Goal: Transaction & Acquisition: Download file/media

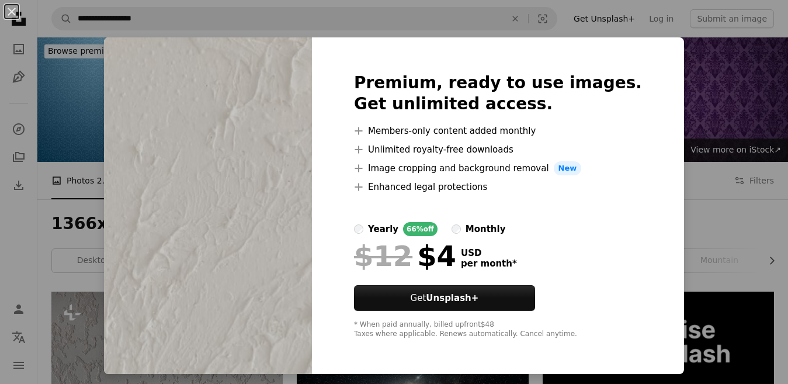
scroll to position [525, 0]
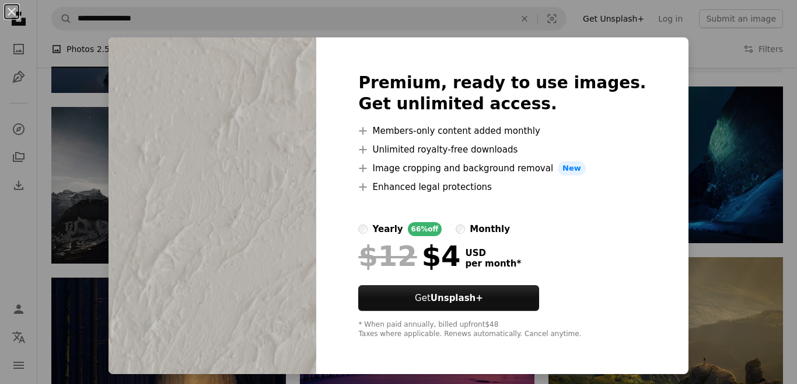
click at [710, 222] on div "An X shape Premium, ready to use images. Get unlimited access. A plus sign Memb…" at bounding box center [398, 192] width 797 height 384
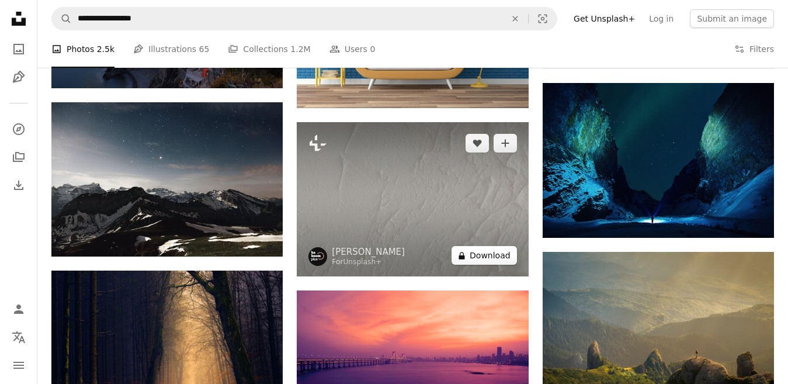
click at [478, 255] on button "A lock Download" at bounding box center [483, 255] width 65 height 19
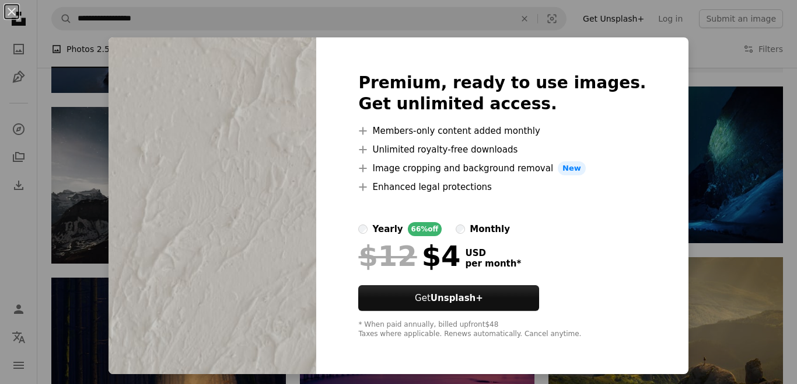
click at [716, 217] on div "An X shape Premium, ready to use images. Get unlimited access. A plus sign Memb…" at bounding box center [398, 192] width 797 height 384
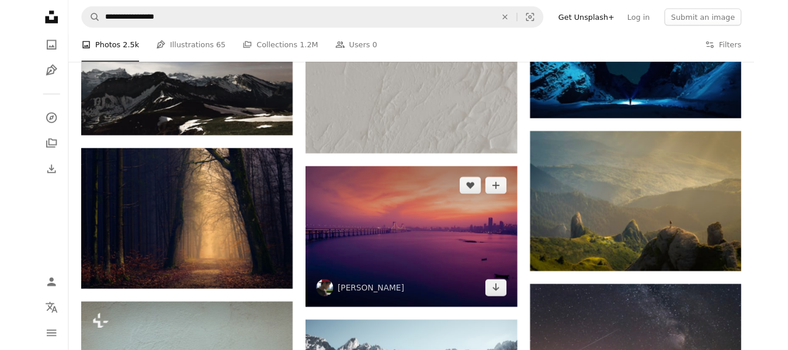
scroll to position [642, 0]
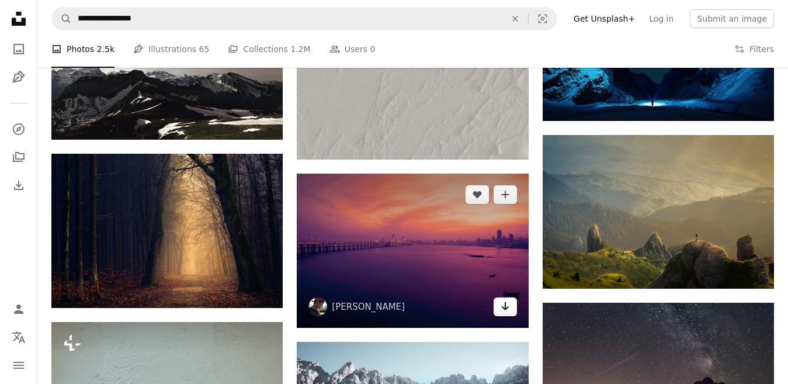
click at [507, 308] on icon "Download" at bounding box center [505, 306] width 8 height 8
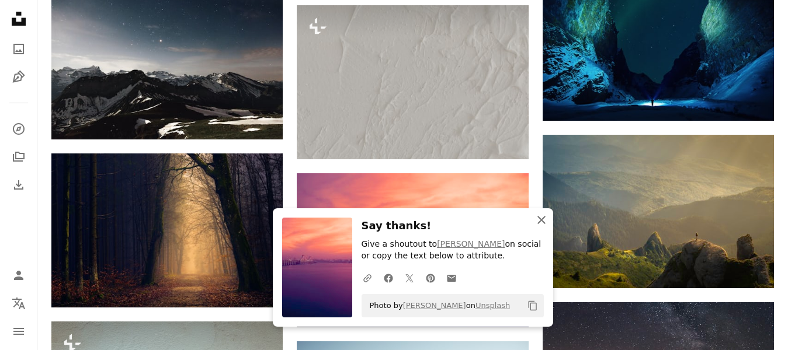
click at [541, 215] on icon "An X shape" at bounding box center [541, 220] width 14 height 14
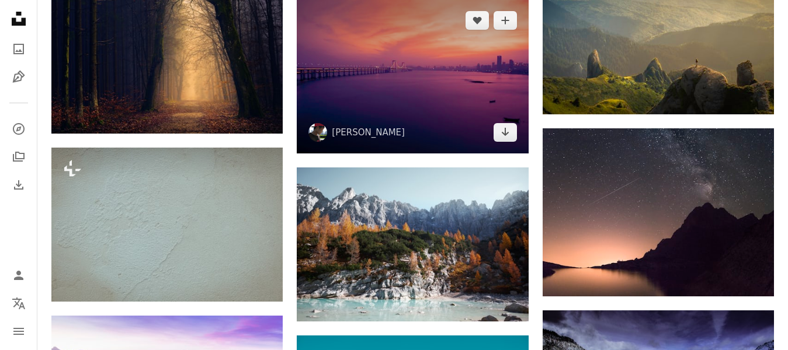
scroll to position [817, 0]
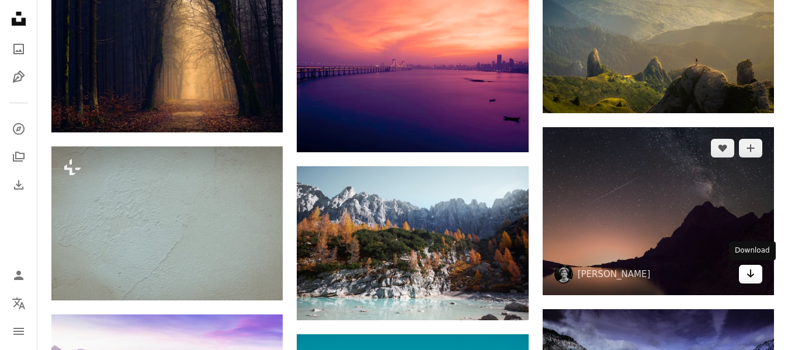
click at [743, 274] on link "Arrow pointing down" at bounding box center [749, 274] width 23 height 19
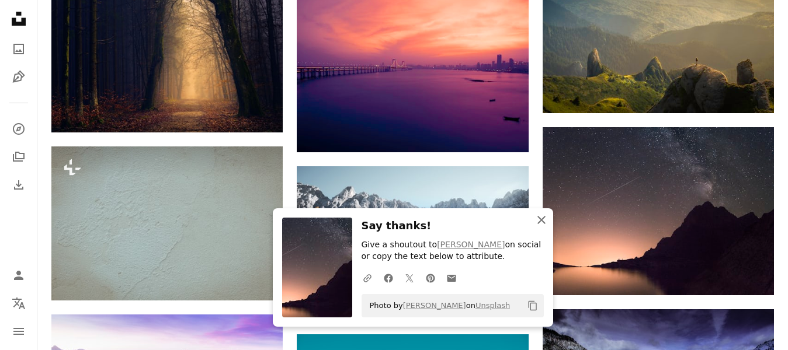
click at [548, 219] on icon "An X shape" at bounding box center [541, 220] width 14 height 14
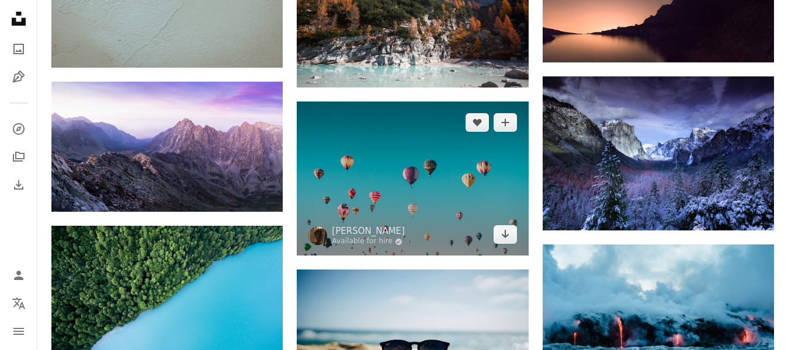
scroll to position [1051, 0]
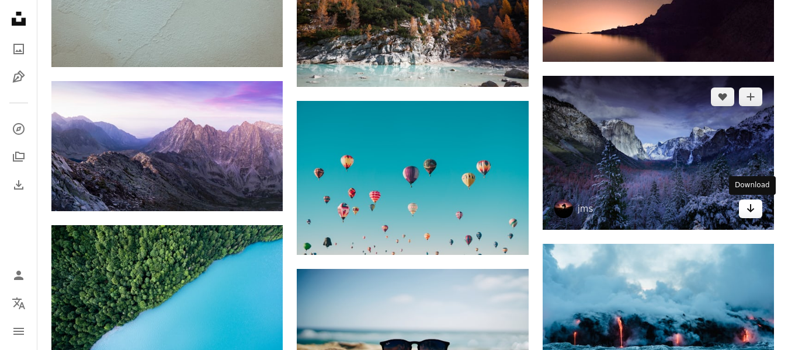
click at [753, 213] on icon "Arrow pointing down" at bounding box center [750, 208] width 9 height 14
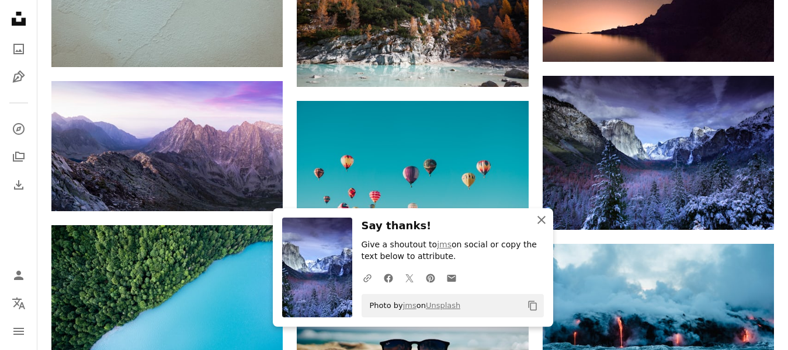
click at [545, 221] on icon "An X shape" at bounding box center [541, 220] width 14 height 14
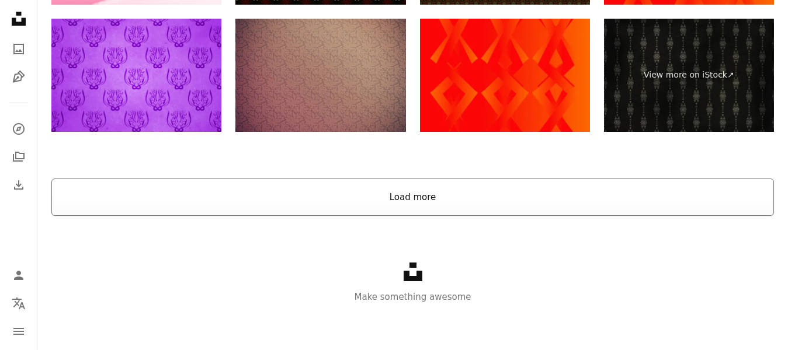
click at [478, 196] on button "Load more" at bounding box center [412, 197] width 722 height 37
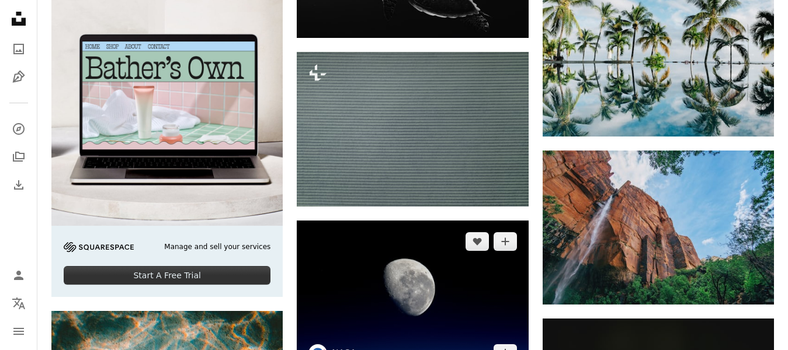
scroll to position [2081, 0]
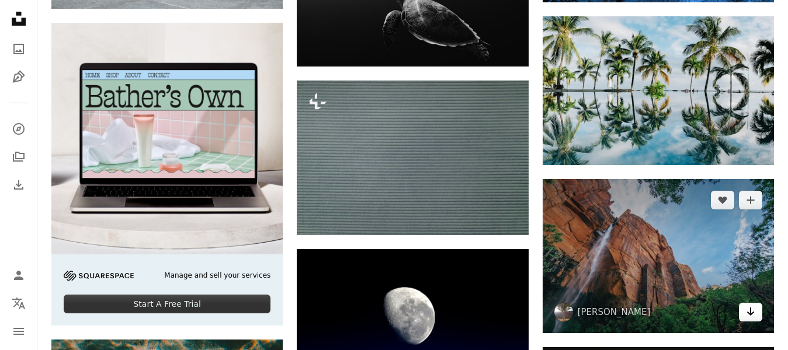
click at [754, 314] on icon "Arrow pointing down" at bounding box center [750, 312] width 9 height 14
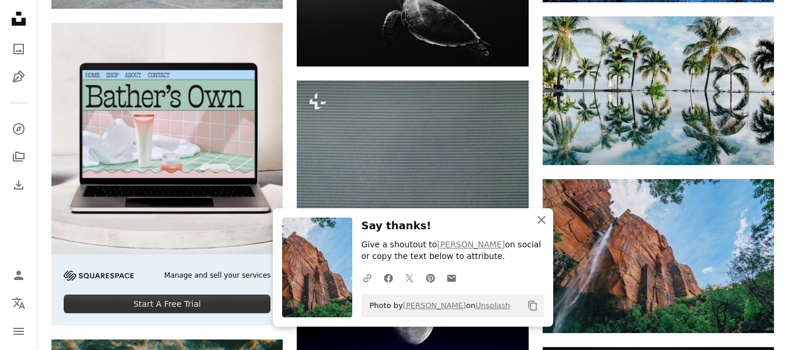
click at [541, 222] on icon "An X shape" at bounding box center [541, 220] width 14 height 14
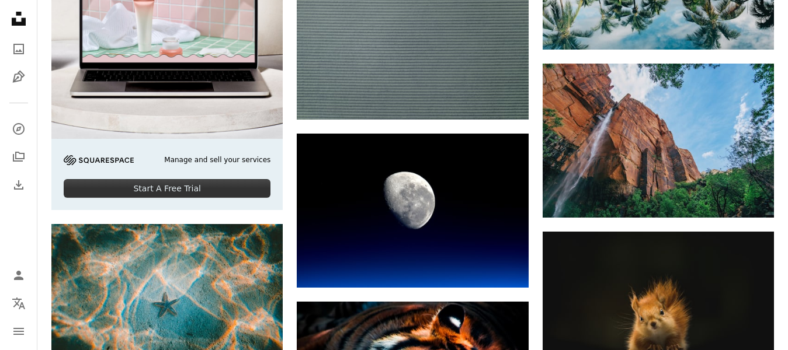
scroll to position [2197, 0]
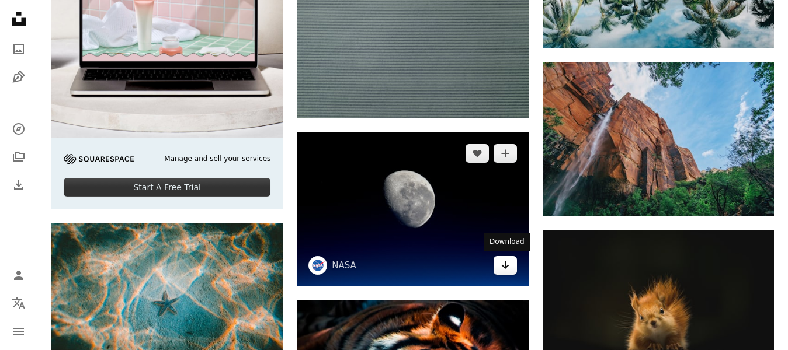
click at [507, 261] on icon "Arrow pointing down" at bounding box center [504, 265] width 9 height 14
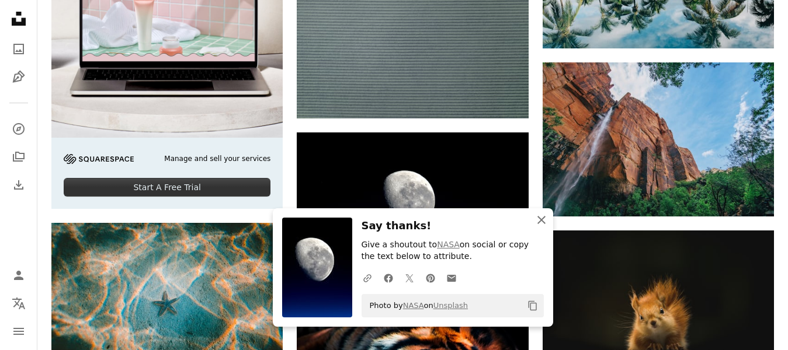
click at [537, 217] on icon "An X shape" at bounding box center [541, 220] width 14 height 14
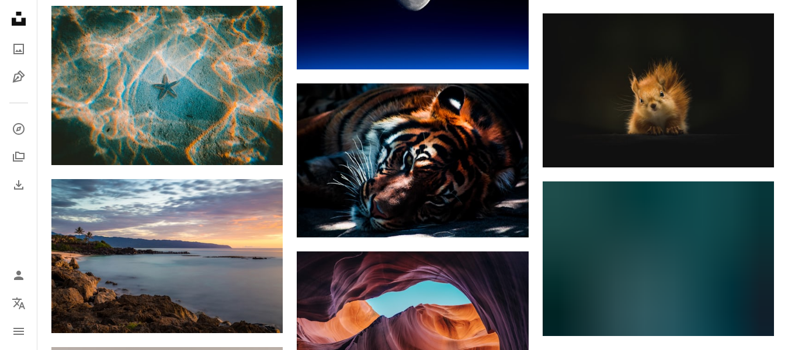
scroll to position [2431, 0]
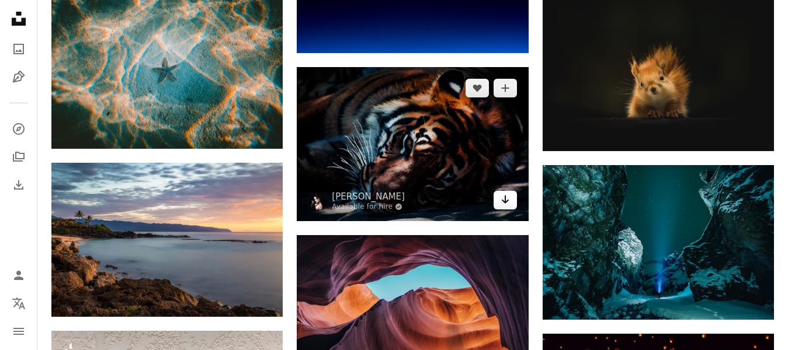
click at [512, 200] on link "Arrow pointing down" at bounding box center [504, 200] width 23 height 19
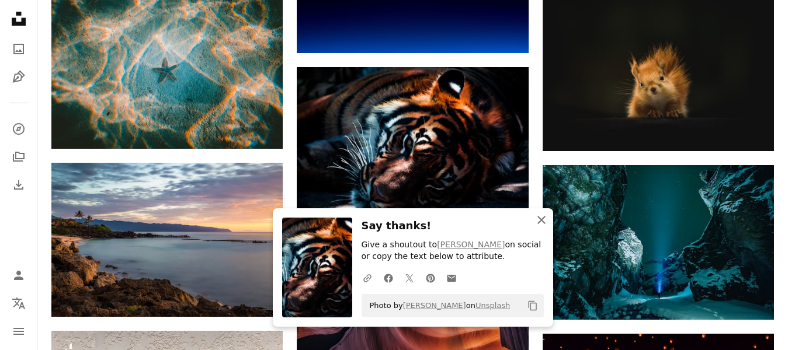
click at [541, 222] on icon "An X shape" at bounding box center [541, 220] width 14 height 14
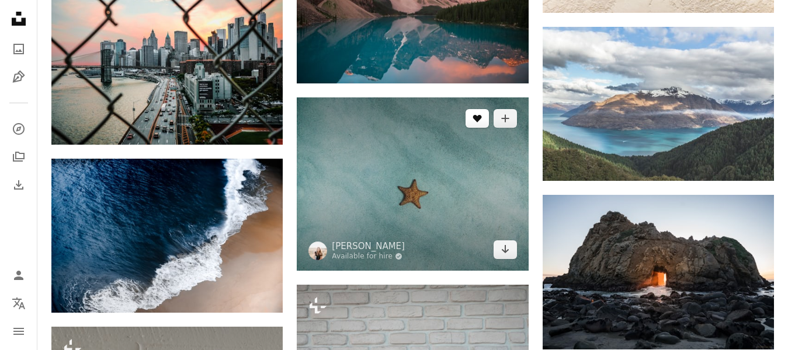
scroll to position [2956, 0]
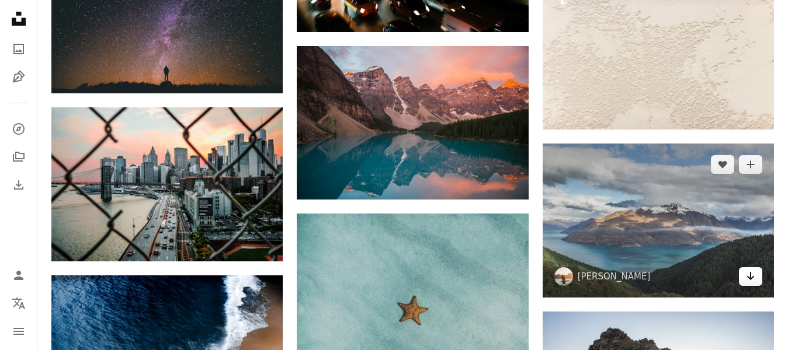
click at [750, 277] on icon "Download" at bounding box center [751, 276] width 8 height 8
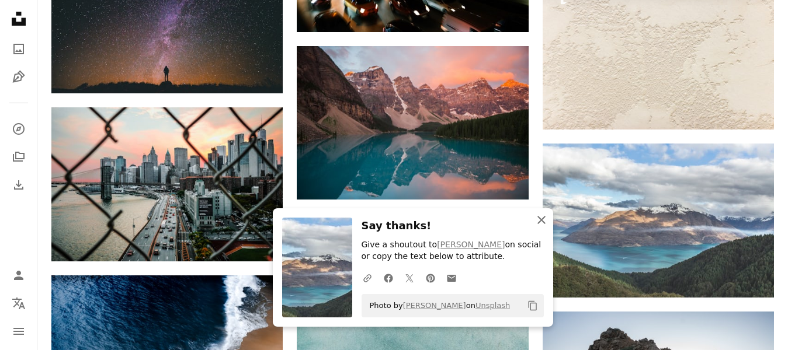
click at [542, 220] on icon "An X shape" at bounding box center [541, 220] width 14 height 14
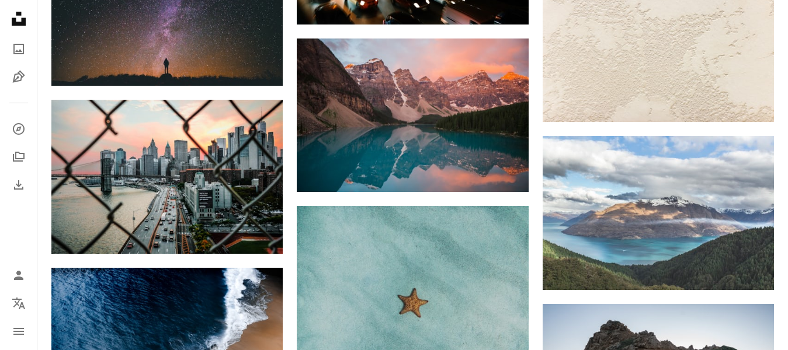
scroll to position [3073, 0]
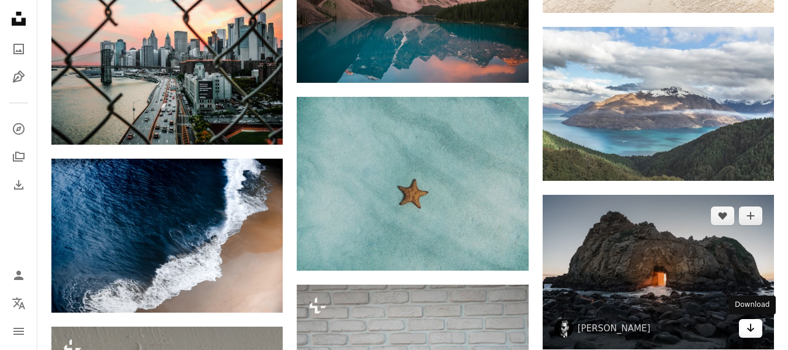
click at [745, 332] on link "Arrow pointing down" at bounding box center [749, 328] width 23 height 19
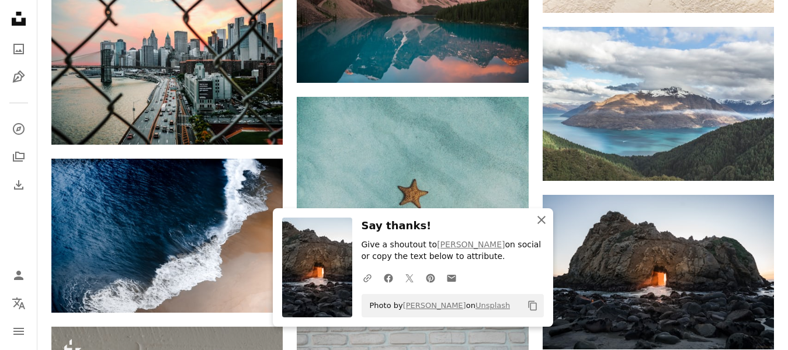
click at [539, 215] on icon "An X shape" at bounding box center [541, 220] width 14 height 14
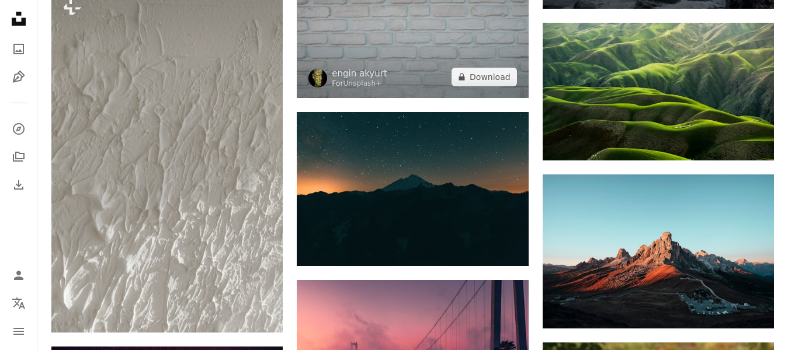
scroll to position [3423, 0]
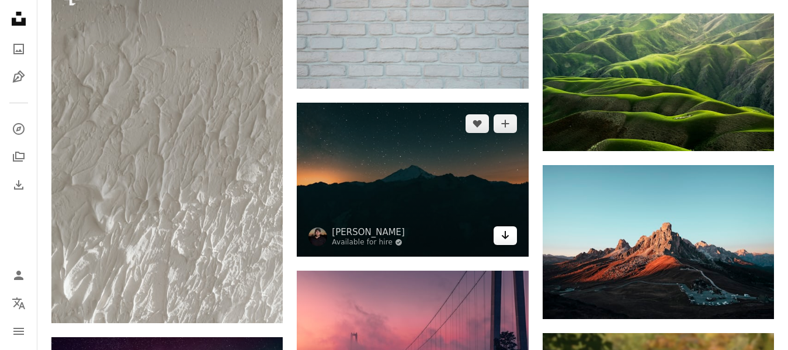
click at [499, 234] on link "Arrow pointing down" at bounding box center [504, 236] width 23 height 19
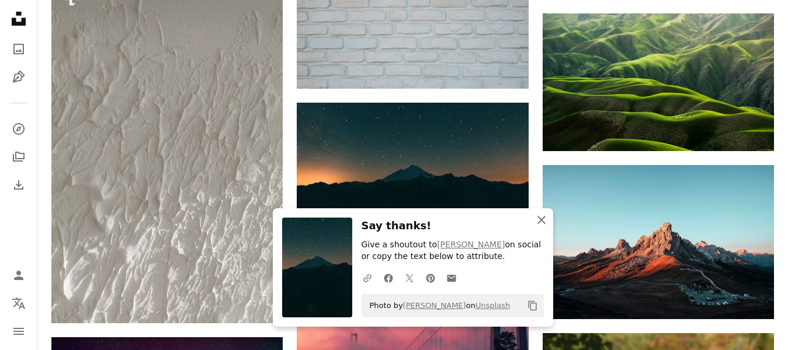
click at [536, 215] on icon "An X shape" at bounding box center [541, 220] width 14 height 14
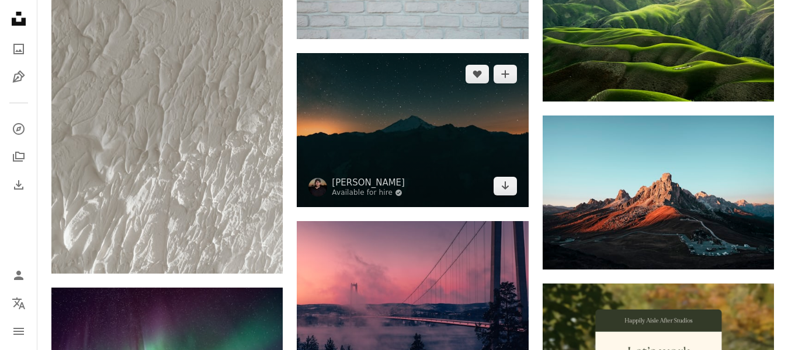
scroll to position [3540, 0]
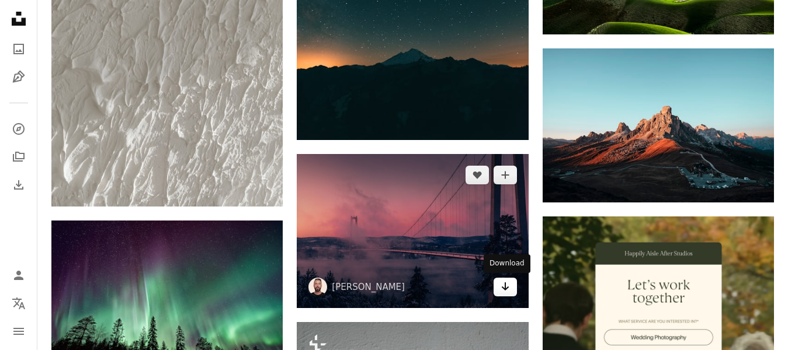
click at [510, 291] on link "Arrow pointing down" at bounding box center [504, 287] width 23 height 19
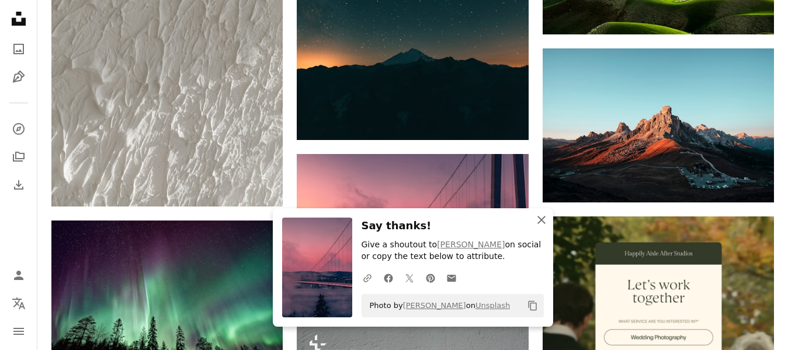
drag, startPoint x: 540, startPoint y: 214, endPoint x: 524, endPoint y: 221, distance: 17.5
click at [540, 214] on icon "An X shape" at bounding box center [541, 220] width 14 height 14
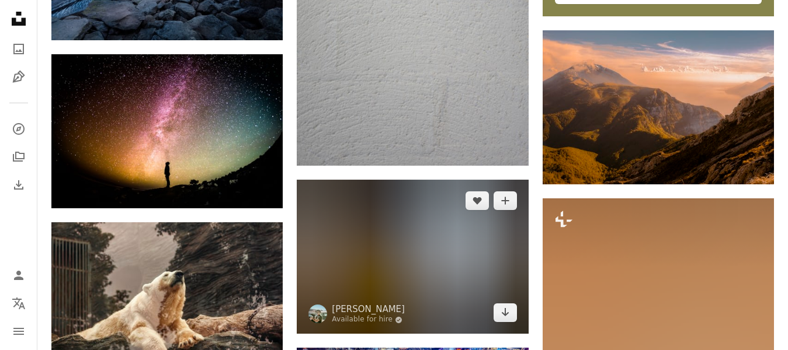
scroll to position [4007, 0]
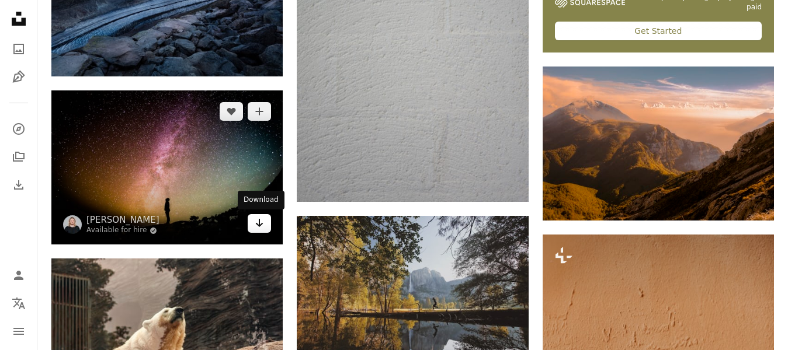
click at [262, 226] on icon "Arrow pointing down" at bounding box center [259, 223] width 9 height 14
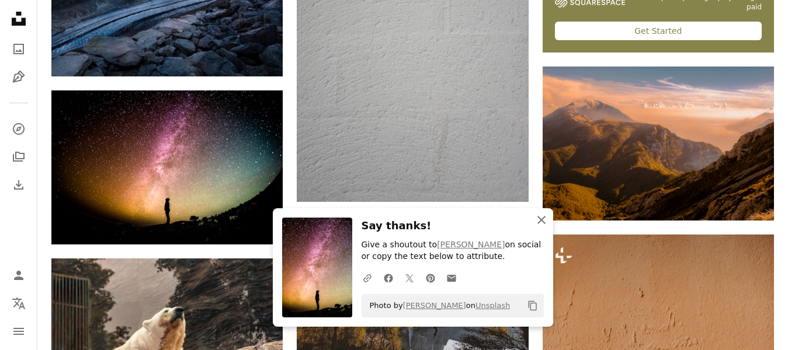
click at [542, 221] on icon "button" at bounding box center [541, 220] width 8 height 8
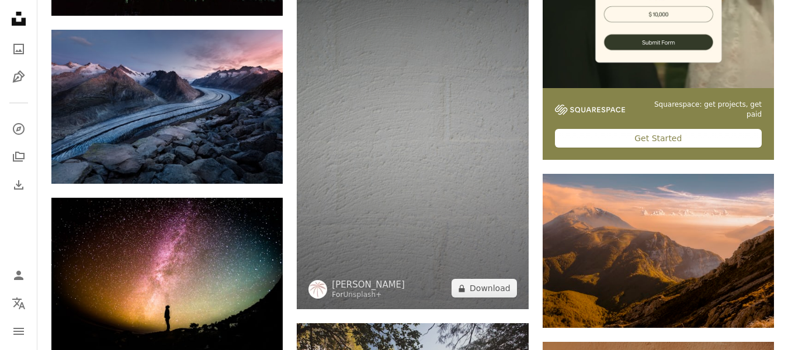
scroll to position [3890, 0]
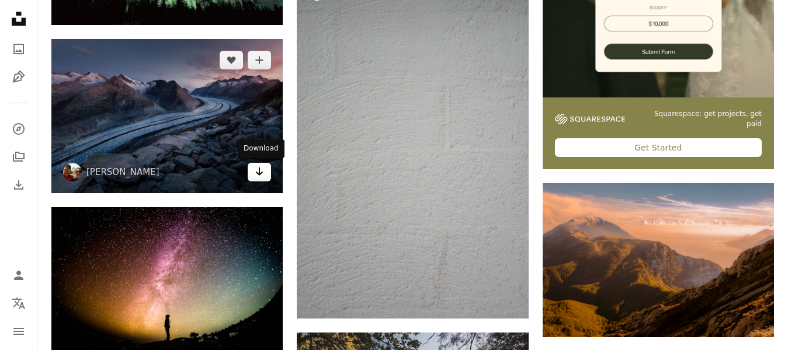
click at [262, 169] on icon "Arrow pointing down" at bounding box center [259, 172] width 9 height 14
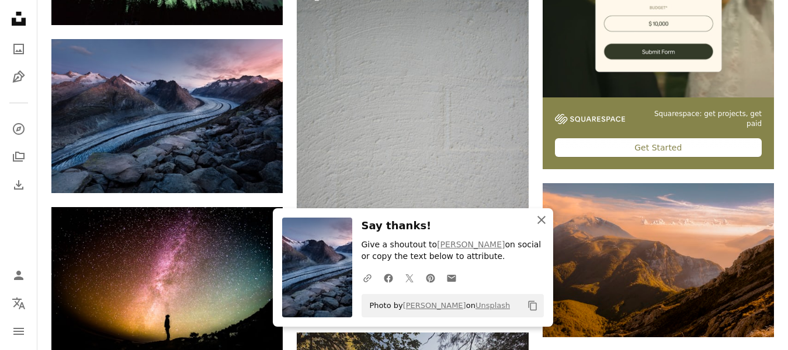
click at [535, 214] on icon "An X shape" at bounding box center [541, 220] width 14 height 14
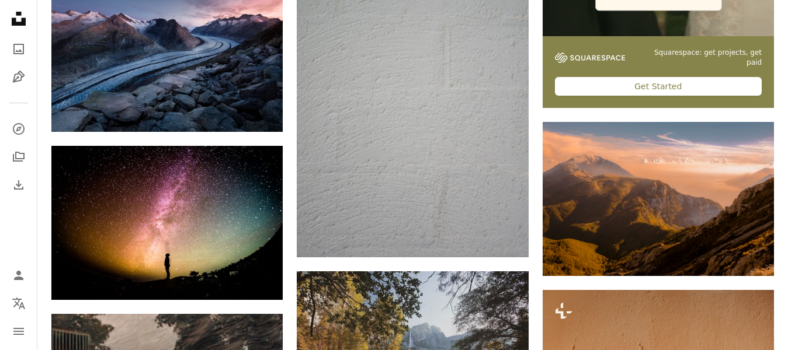
scroll to position [3949, 0]
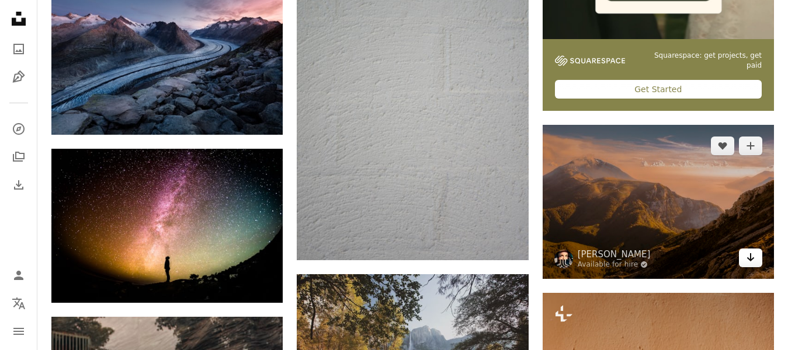
click at [749, 261] on icon "Arrow pointing down" at bounding box center [750, 257] width 9 height 14
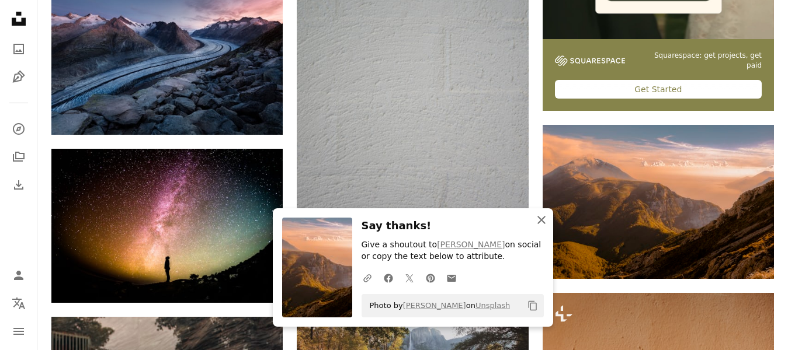
click at [541, 219] on icon "button" at bounding box center [541, 220] width 8 height 8
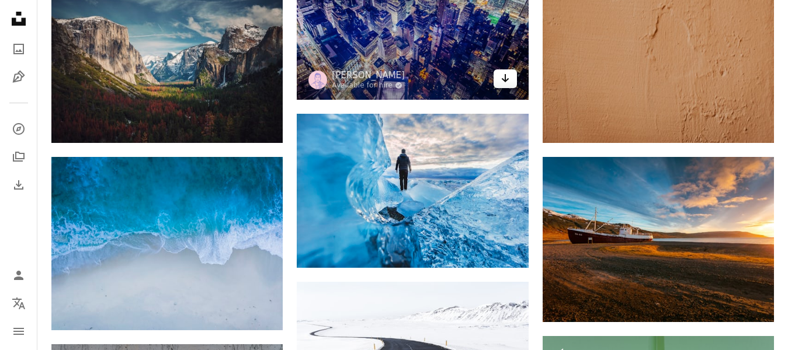
scroll to position [4474, 0]
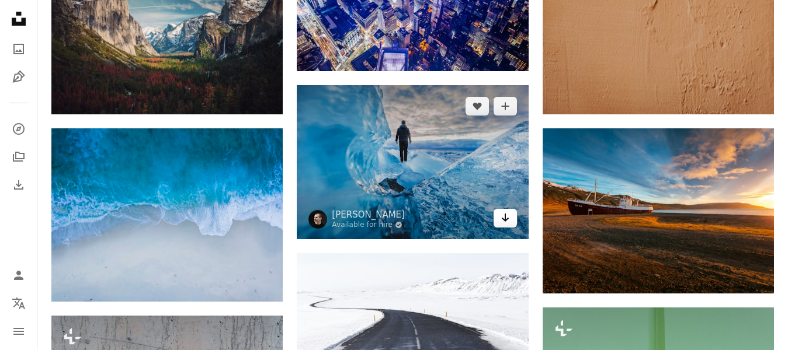
click at [508, 215] on icon "Arrow pointing down" at bounding box center [504, 218] width 9 height 14
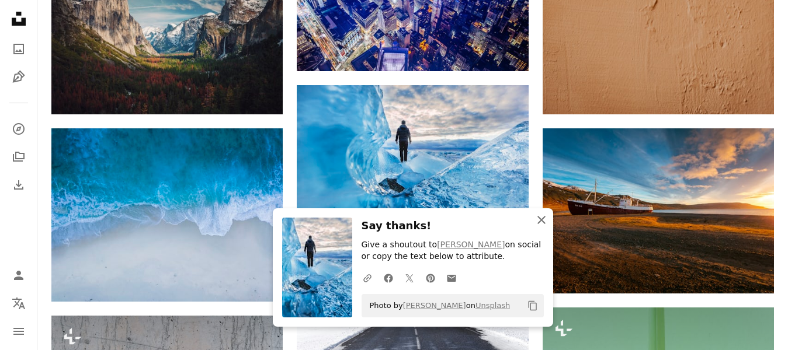
click at [542, 223] on icon "An X shape" at bounding box center [541, 220] width 14 height 14
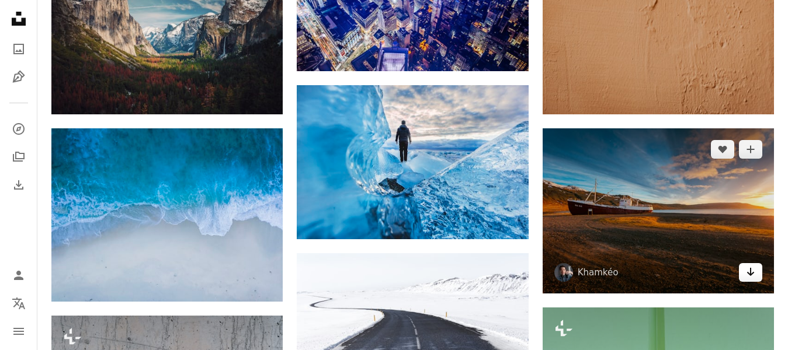
click at [745, 273] on link "Arrow pointing down" at bounding box center [749, 272] width 23 height 19
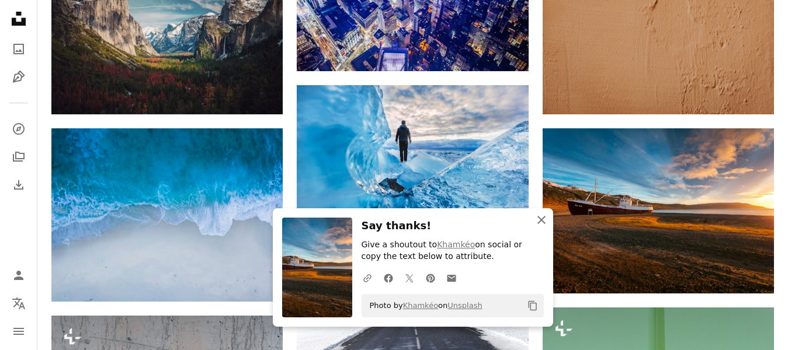
click at [541, 221] on icon "button" at bounding box center [541, 220] width 8 height 8
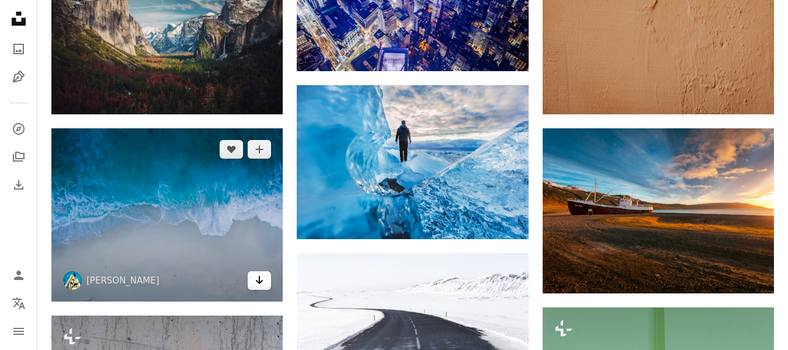
click at [256, 285] on icon "Arrow pointing down" at bounding box center [259, 280] width 9 height 14
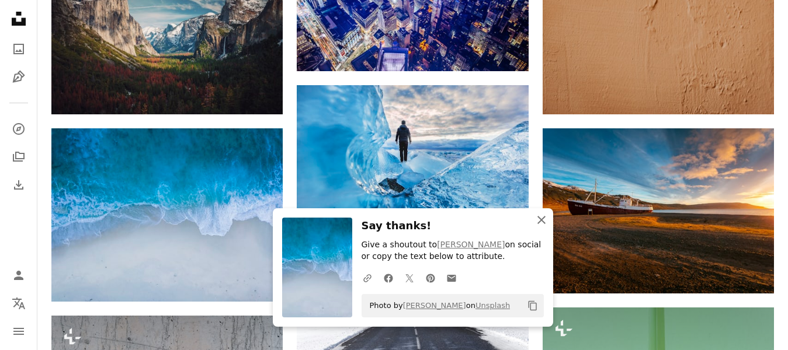
drag, startPoint x: 539, startPoint y: 219, endPoint x: 508, endPoint y: 227, distance: 32.6
click at [539, 219] on icon "button" at bounding box center [541, 220] width 8 height 8
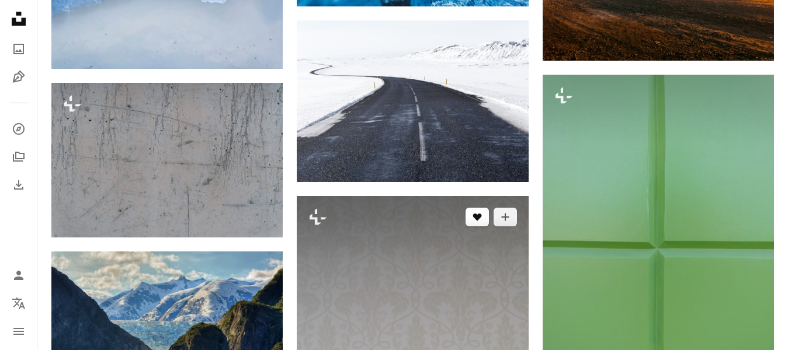
scroll to position [4708, 0]
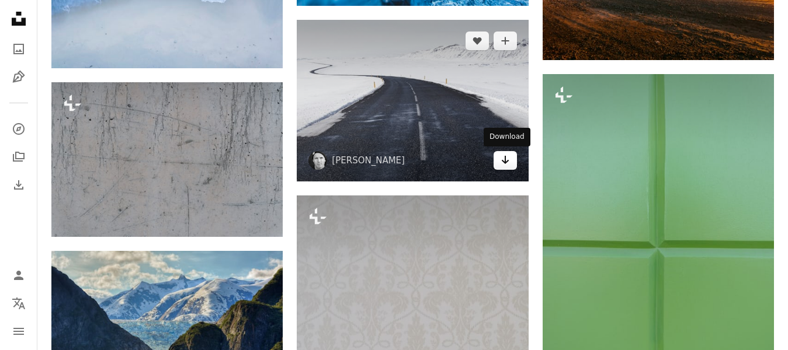
click at [511, 166] on link "Arrow pointing down" at bounding box center [504, 160] width 23 height 19
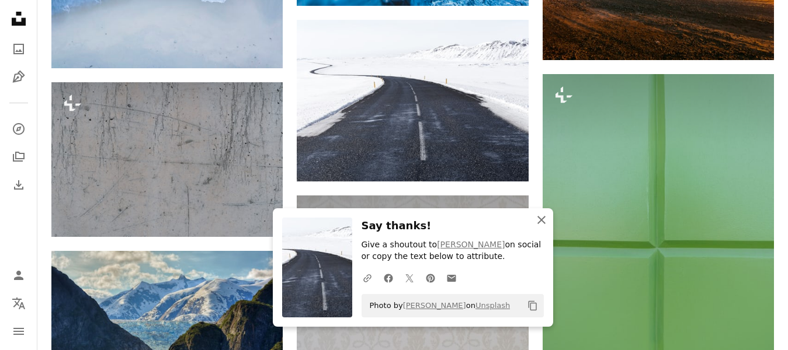
click at [539, 221] on icon "An X shape" at bounding box center [541, 220] width 14 height 14
